Goal: Task Accomplishment & Management: Use online tool/utility

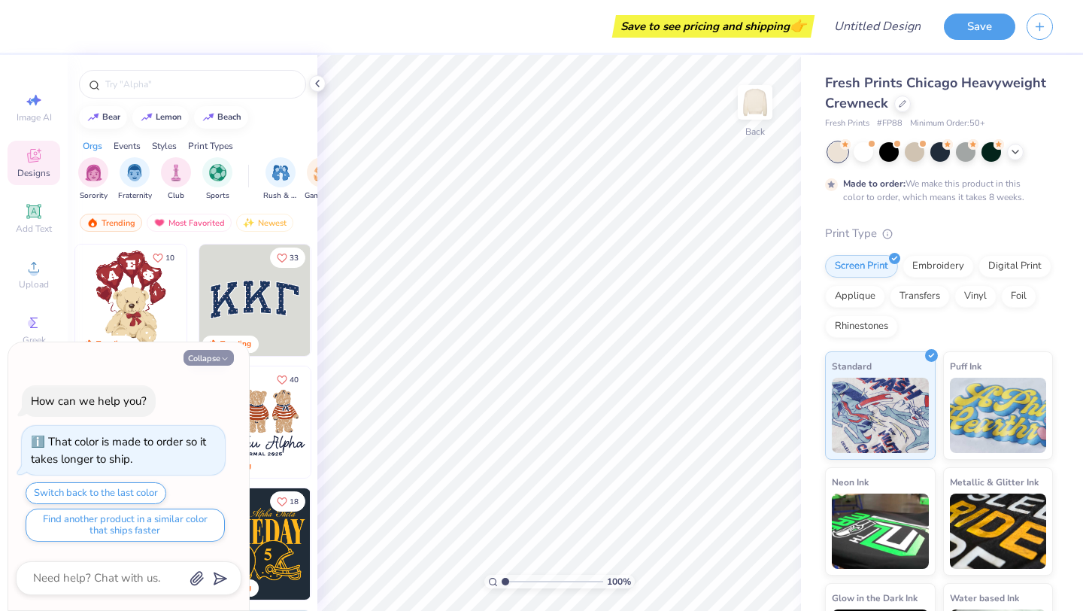
click at [229, 356] on icon "button" at bounding box center [224, 358] width 9 height 9
type textarea "x"
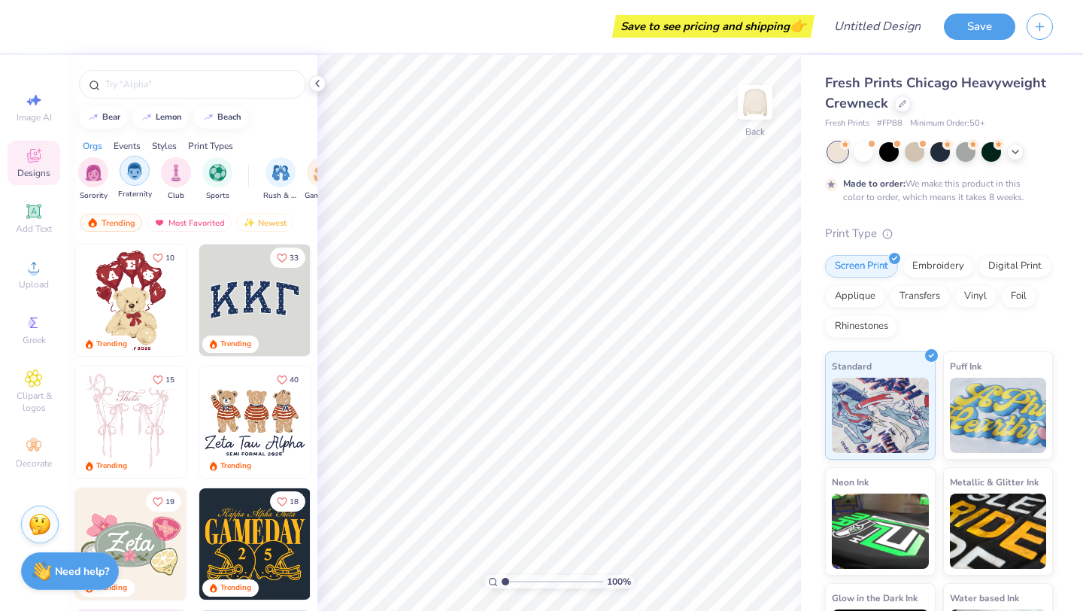
click at [136, 174] on img "filter for Fraternity" at bounding box center [134, 170] width 17 height 17
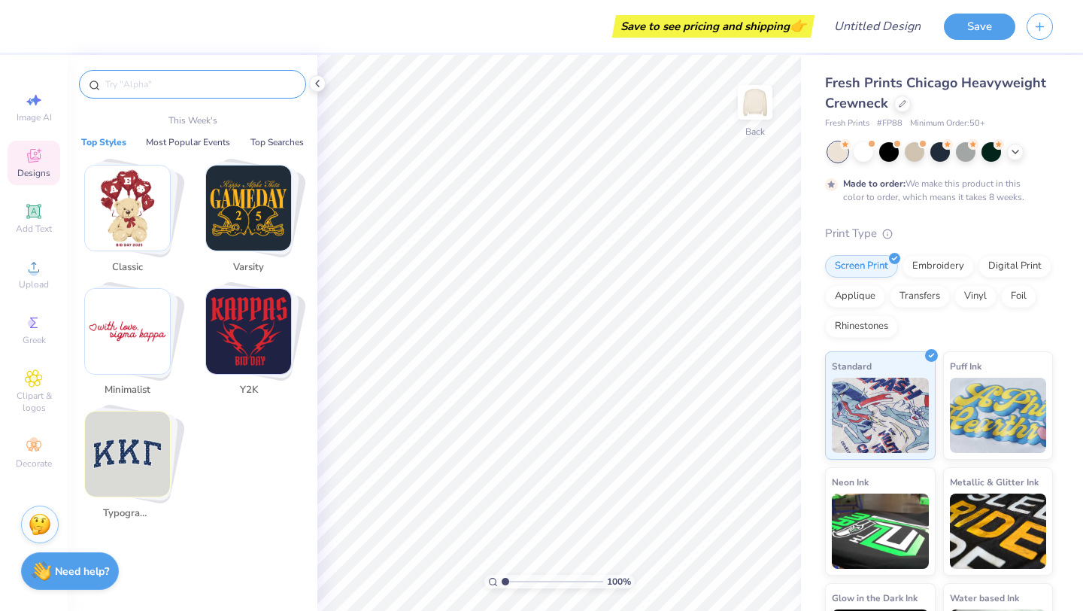
click at [164, 80] on input "text" at bounding box center [200, 84] width 193 height 15
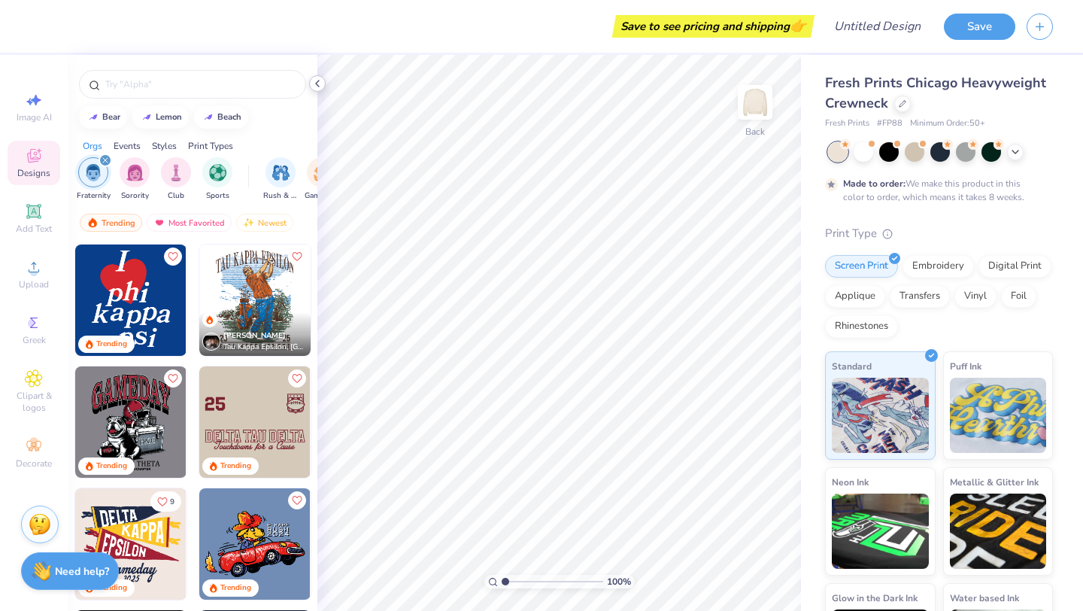
click at [316, 80] on icon at bounding box center [317, 83] width 12 height 12
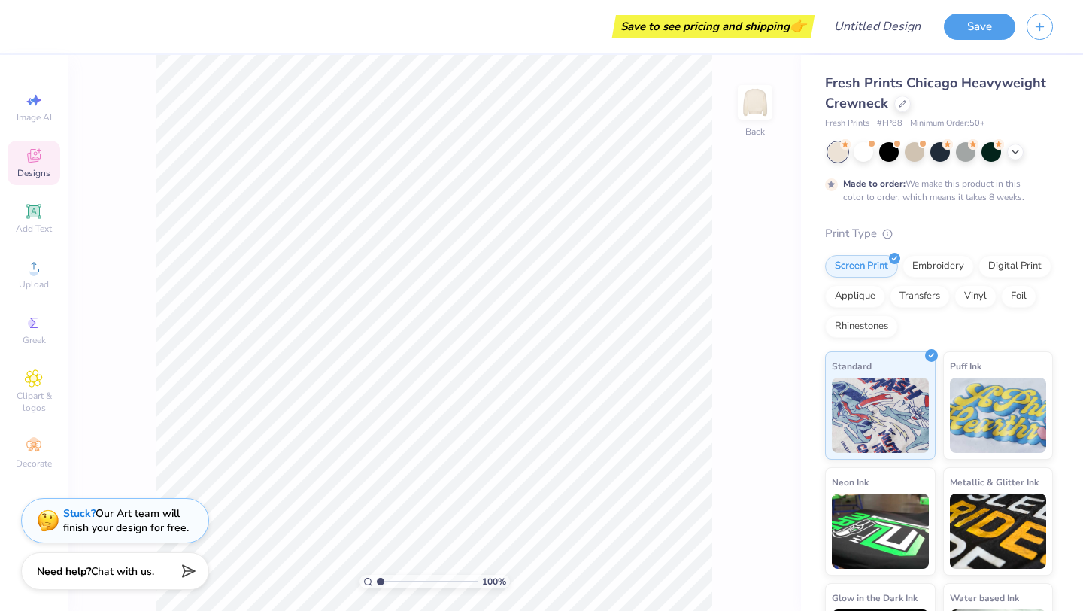
click at [35, 163] on icon at bounding box center [34, 156] width 18 height 18
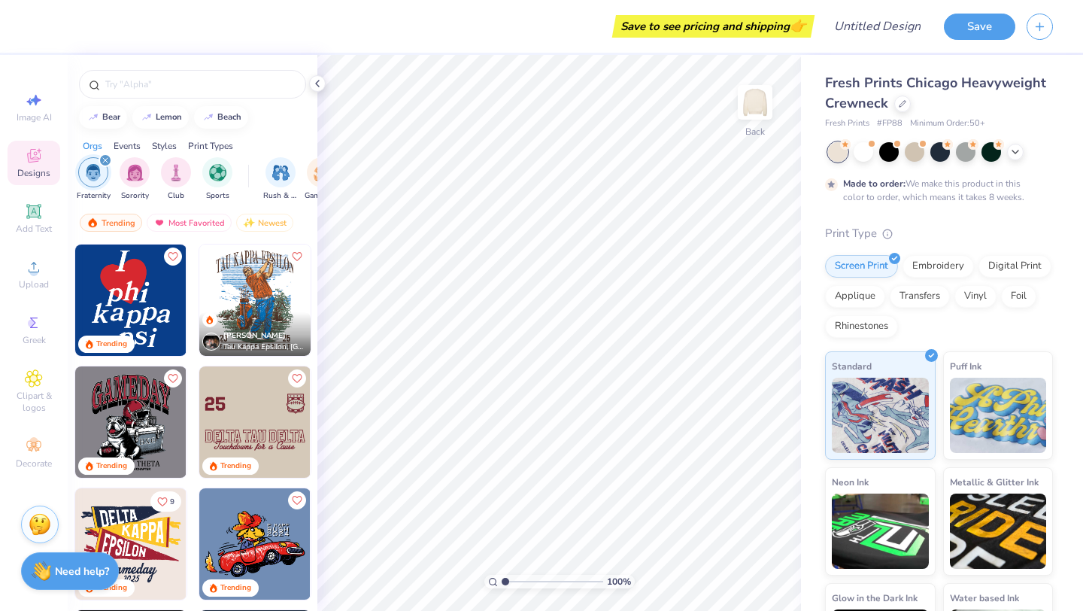
click at [222, 267] on img at bounding box center [254, 299] width 111 height 111
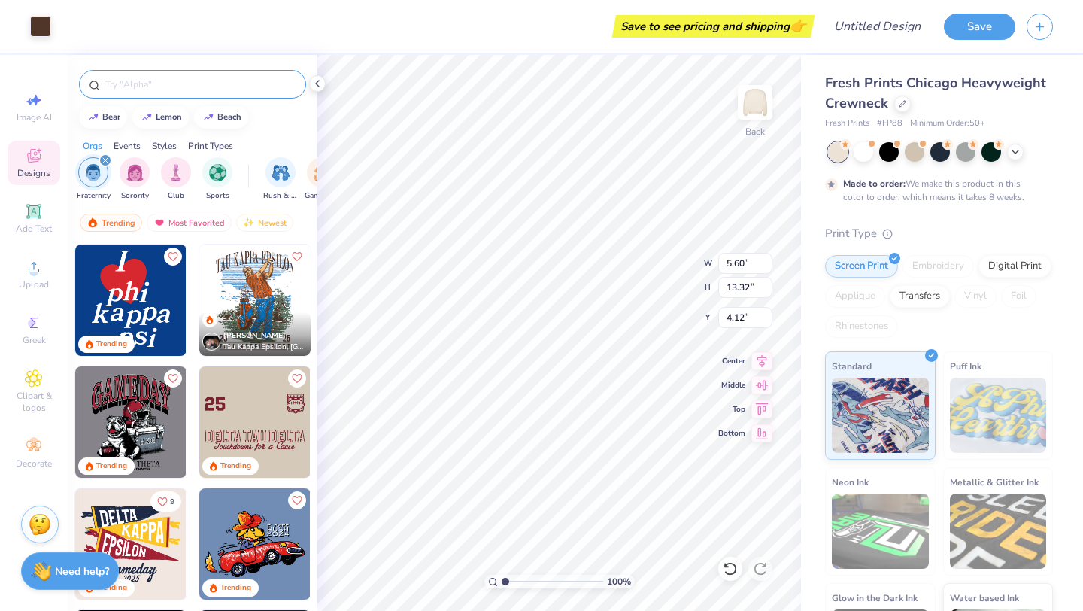
click at [188, 95] on div at bounding box center [192, 84] width 227 height 29
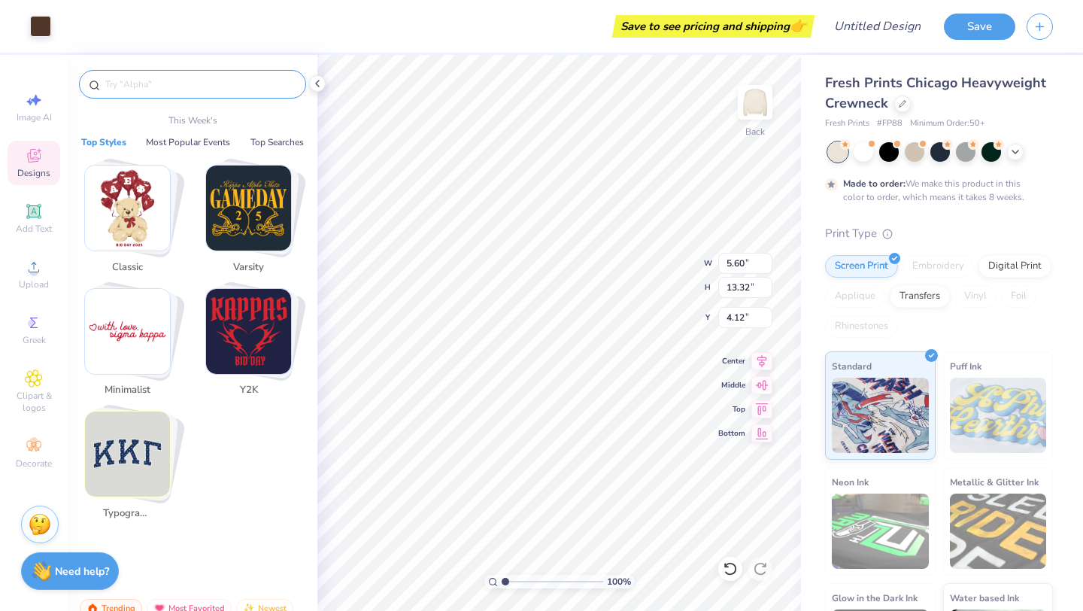
click at [182, 88] on input "text" at bounding box center [200, 84] width 193 height 15
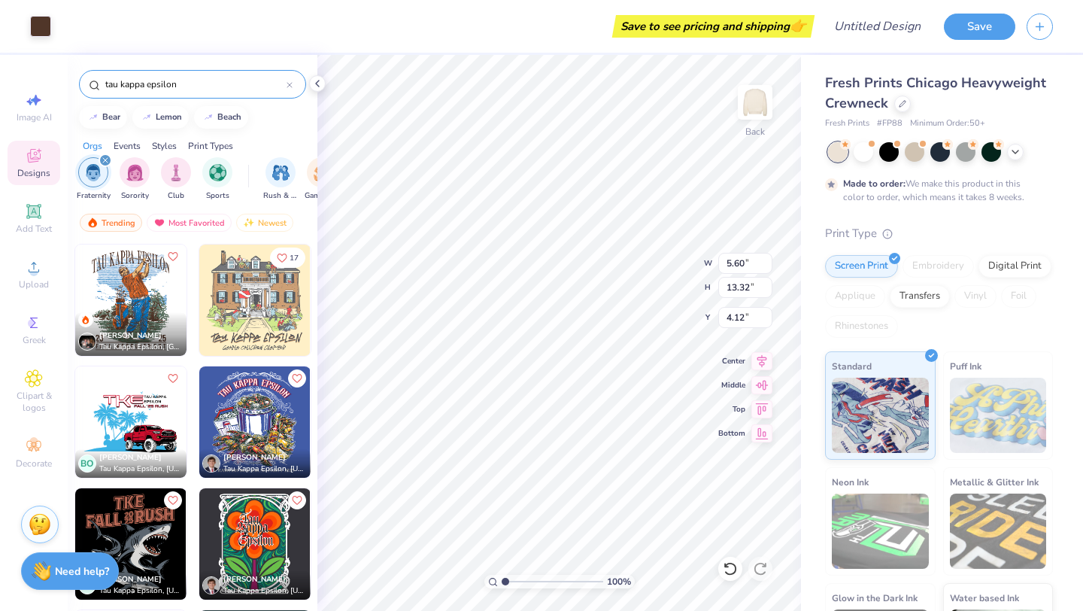
type input "tau kappa epsilon"
click at [184, 443] on img at bounding box center [129, 421] width 111 height 111
type input "12.09"
type input "7.90"
type input "3.00"
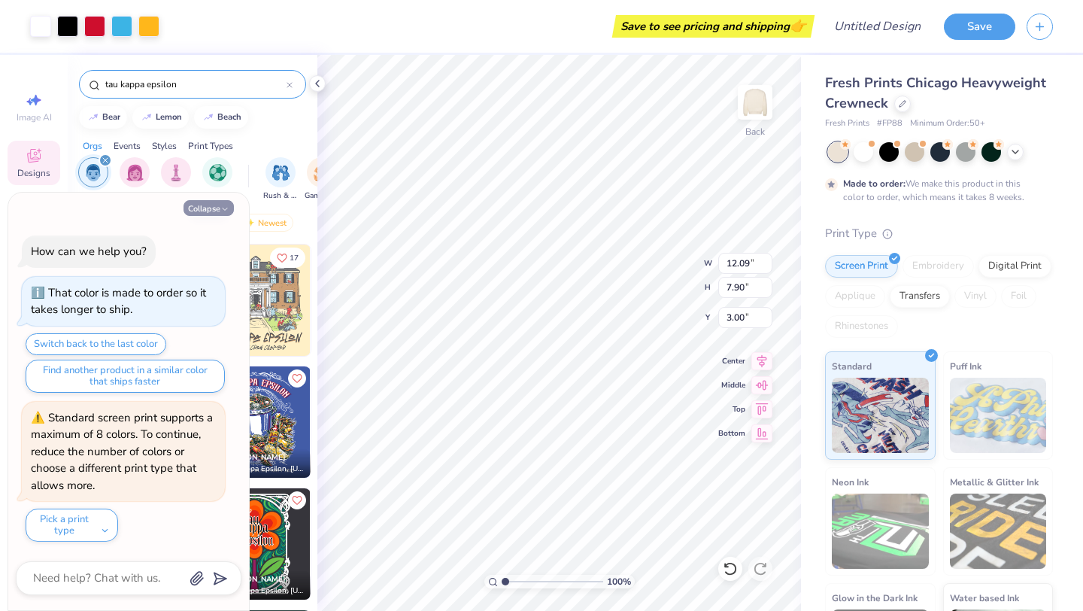
click at [207, 200] on button "Collapse" at bounding box center [209, 208] width 50 height 16
type textarea "x"
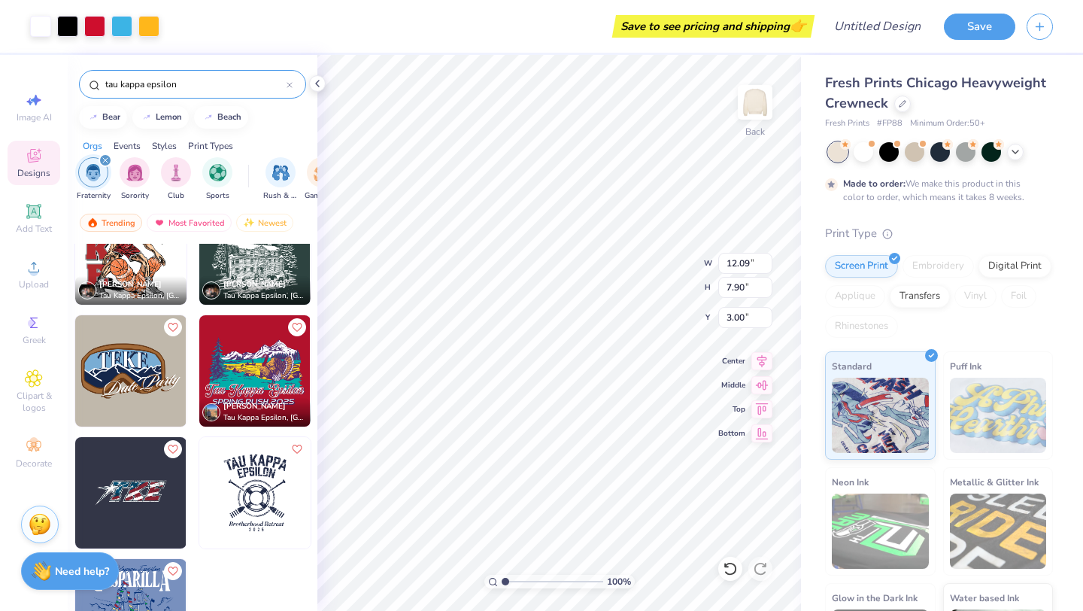
scroll to position [430, 0]
